Goal: Use online tool/utility: Utilize a website feature to perform a specific function

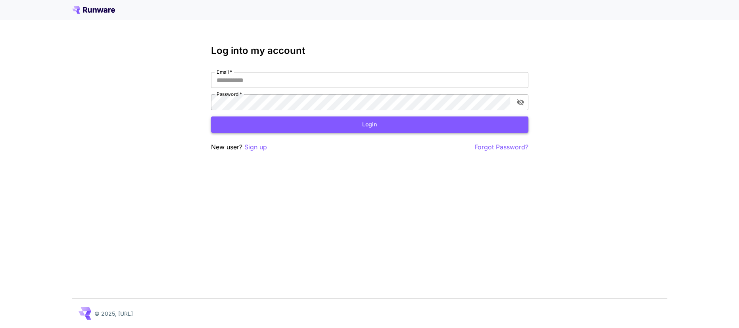
type input "**********"
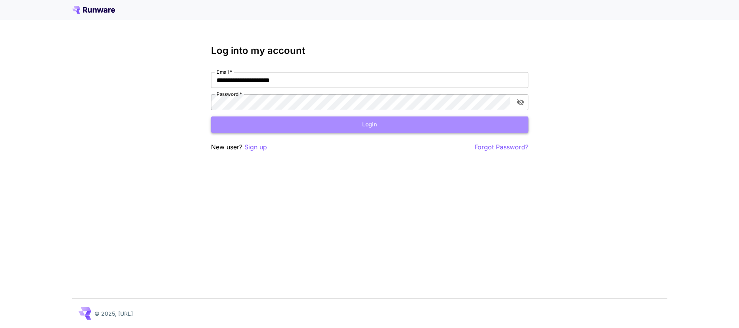
click at [311, 122] on button "Login" at bounding box center [369, 125] width 317 height 16
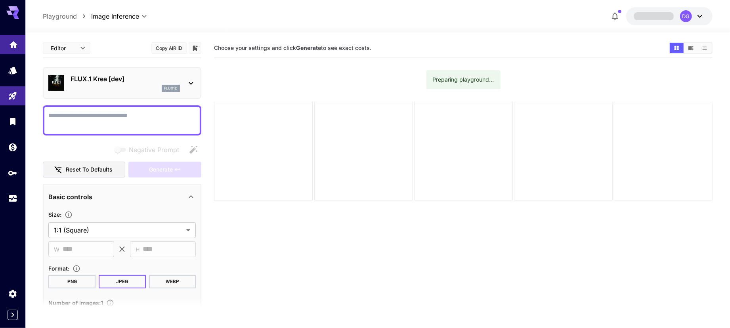
click at [2, 44] on link at bounding box center [12, 44] width 25 height 19
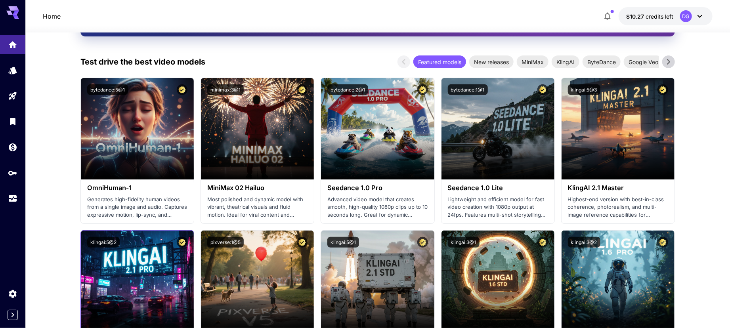
scroll to position [145, 0]
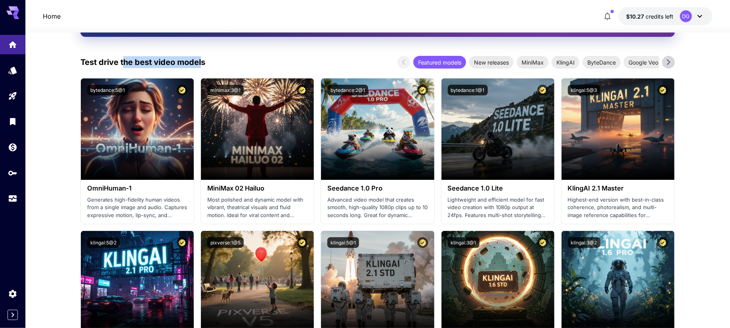
drag, startPoint x: 203, startPoint y: 59, endPoint x: 117, endPoint y: 64, distance: 86.5
click at [117, 64] on p "Test drive the best video models" at bounding box center [142, 62] width 125 height 12
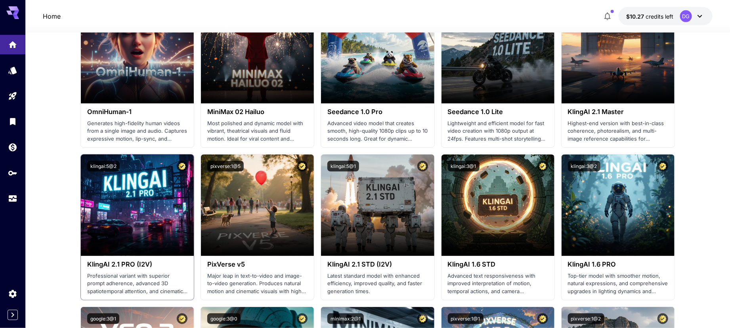
scroll to position [185, 0]
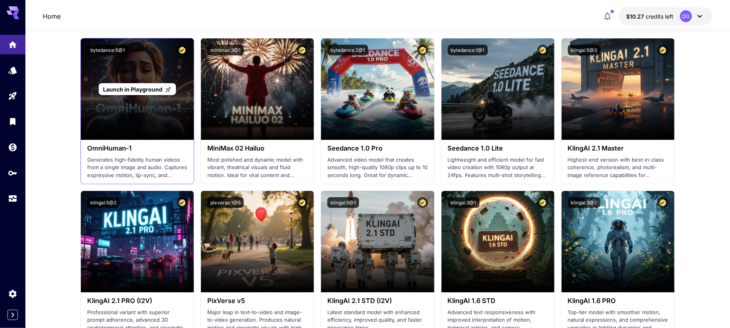
click at [128, 93] on p "Launch in Playground" at bounding box center [137, 89] width 69 height 8
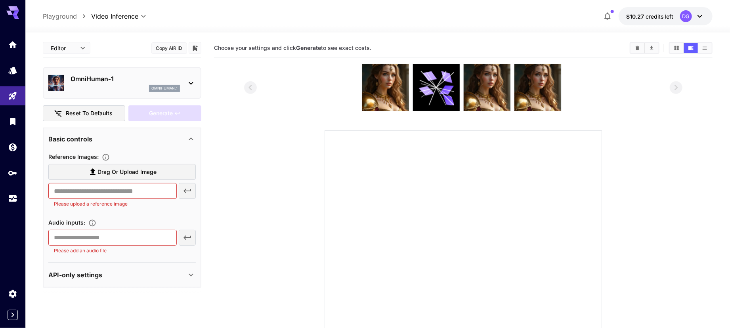
click at [127, 82] on p "OmniHuman‑1" at bounding box center [125, 79] width 109 height 10
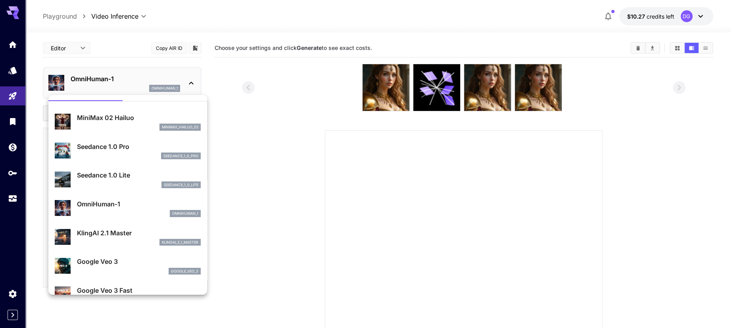
scroll to position [17, 0]
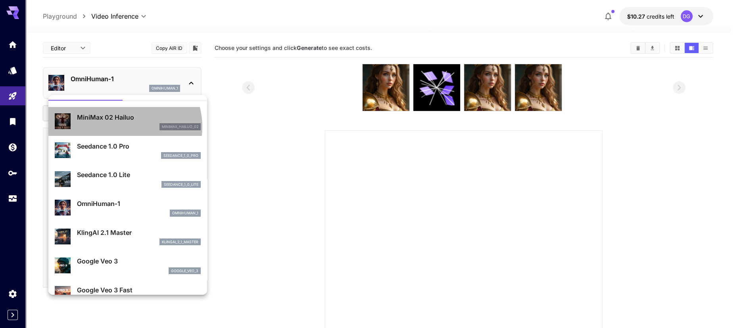
click at [124, 126] on div "minimax_hailuo_02" at bounding box center [139, 126] width 124 height 7
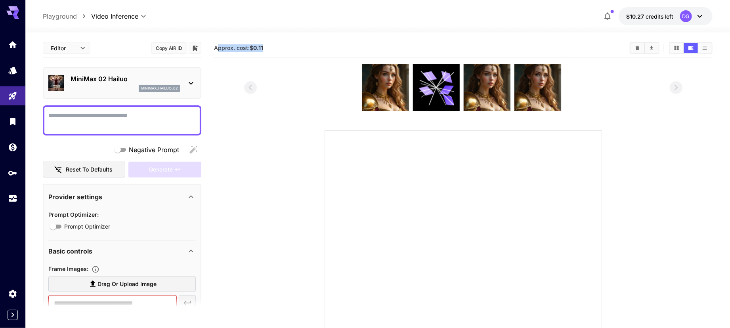
drag, startPoint x: 269, startPoint y: 48, endPoint x: 216, endPoint y: 46, distance: 52.8
click at [216, 46] on section "Approx. cost: $0.11" at bounding box center [419, 48] width 410 height 8
click at [129, 67] on div "MiniMax 02 Hailuo minimax_hailuo_02" at bounding box center [122, 83] width 159 height 32
click at [152, 80] on p "MiniMax 02 Hailuo" at bounding box center [125, 79] width 109 height 10
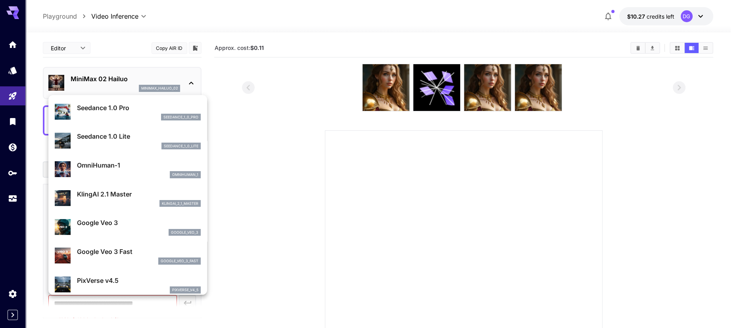
scroll to position [70, 0]
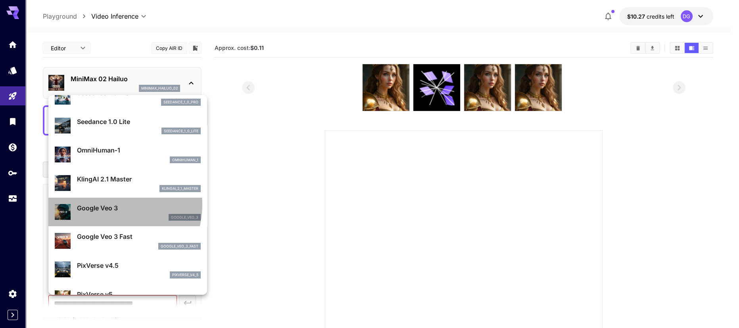
click at [102, 204] on p "Google Veo 3" at bounding box center [139, 208] width 124 height 10
type input "*"
type input "**********"
type input "****"
type input "***"
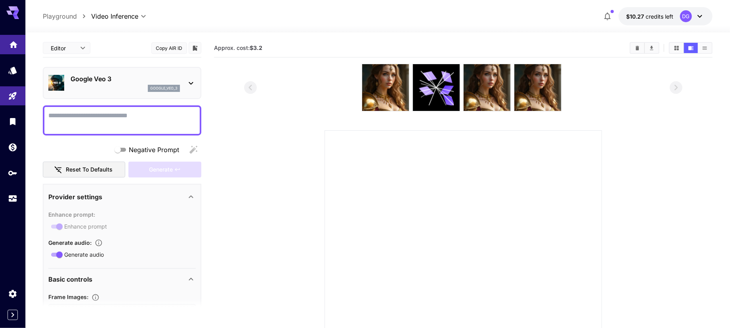
click at [23, 46] on link at bounding box center [12, 44] width 25 height 19
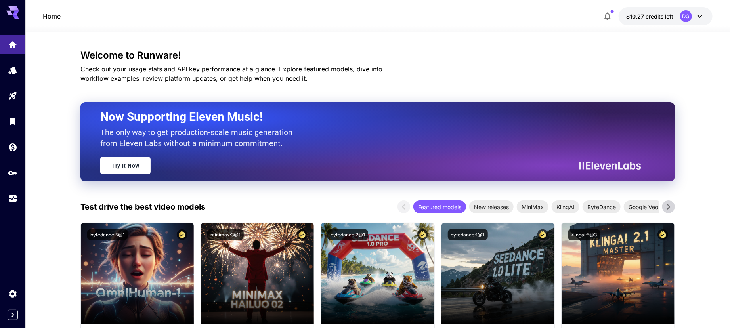
click at [3, 84] on div at bounding box center [12, 121] width 25 height 173
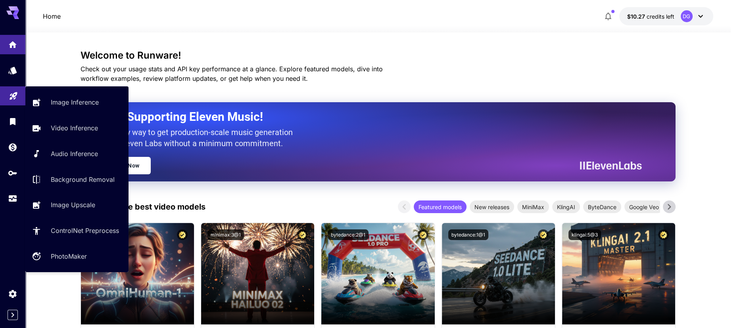
click at [6, 88] on link at bounding box center [12, 95] width 25 height 19
